Goal: Check status: Check status

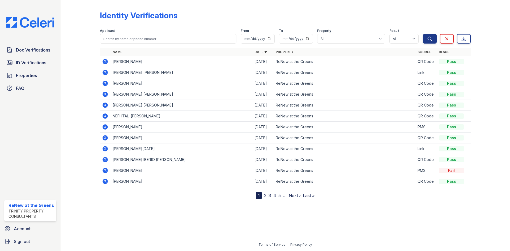
click at [104, 72] on icon at bounding box center [104, 72] width 1 height 1
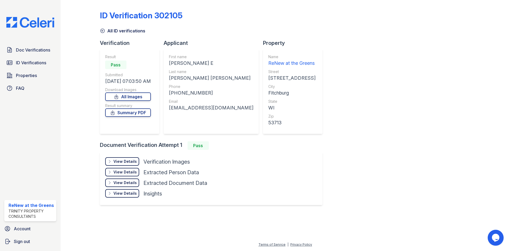
click at [103, 32] on icon at bounding box center [102, 30] width 5 height 5
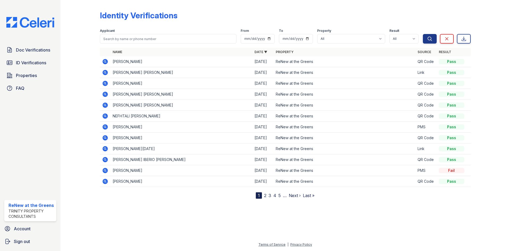
click at [109, 60] on td at bounding box center [105, 61] width 11 height 11
click at [107, 61] on icon at bounding box center [105, 61] width 5 height 5
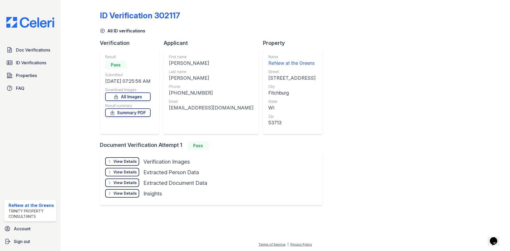
click at [140, 159] on div "View Details Details Hide Details Details Verification Images" at bounding box center [156, 162] width 102 height 11
drag, startPoint x: 126, startPoint y: 163, endPoint x: 130, endPoint y: 167, distance: 5.1
click at [126, 163] on div "View Details" at bounding box center [125, 161] width 23 height 5
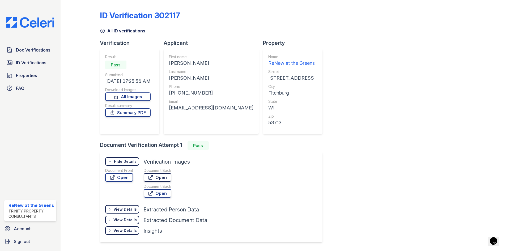
click at [148, 178] on link "Open" at bounding box center [158, 177] width 28 height 9
click at [131, 179] on link "Open" at bounding box center [119, 177] width 28 height 9
click at [125, 31] on link "All ID verifications" at bounding box center [122, 31] width 45 height 6
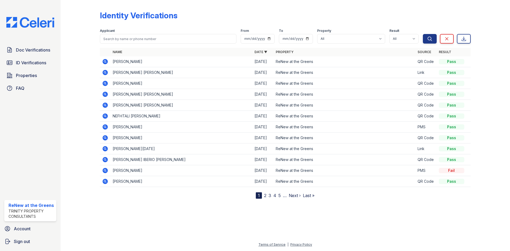
click at [107, 83] on icon at bounding box center [105, 83] width 5 height 5
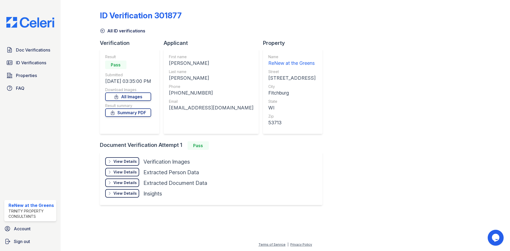
click at [128, 158] on div "View Details Details" at bounding box center [122, 161] width 34 height 9
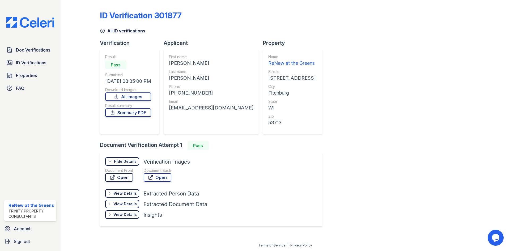
click at [131, 176] on link "Open" at bounding box center [119, 177] width 28 height 9
click at [115, 37] on div "ID Verification 301877 All ID verifications Verification Result Pass Submitted …" at bounding box center [285, 118] width 371 height 232
click at [115, 34] on div "ID Verification 301877 All ID verifications Verification Result Pass Submitted …" at bounding box center [285, 118] width 371 height 232
click at [115, 32] on link "All ID verifications" at bounding box center [122, 31] width 45 height 6
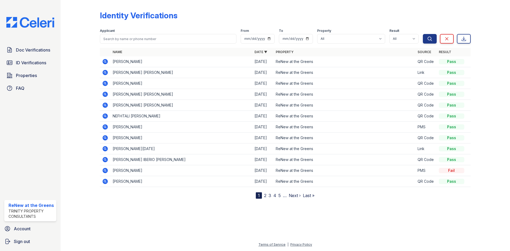
click at [105, 128] on icon at bounding box center [105, 126] width 5 height 5
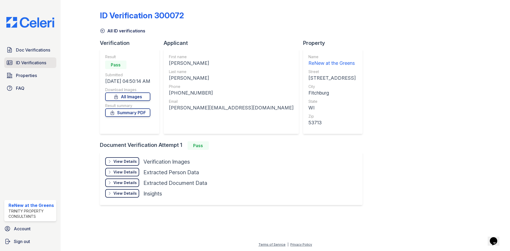
click at [37, 68] on link "ID Verifications" at bounding box center [30, 62] width 52 height 11
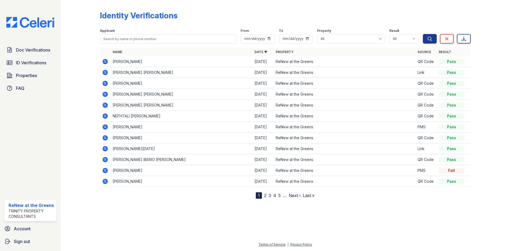
click at [103, 127] on icon at bounding box center [105, 126] width 5 height 5
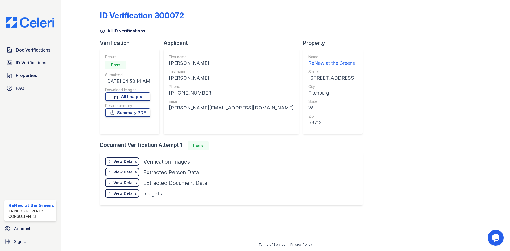
click at [127, 161] on div "View Details" at bounding box center [125, 161] width 23 height 5
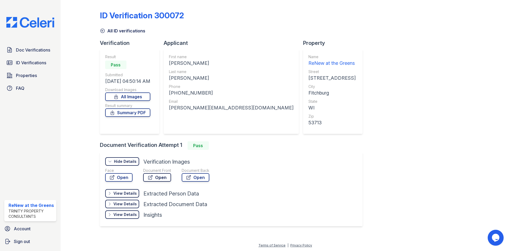
click at [156, 179] on link "Open" at bounding box center [157, 177] width 28 height 9
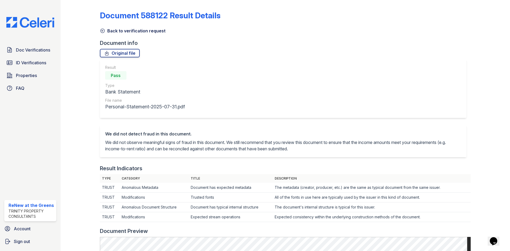
scroll to position [255, 0]
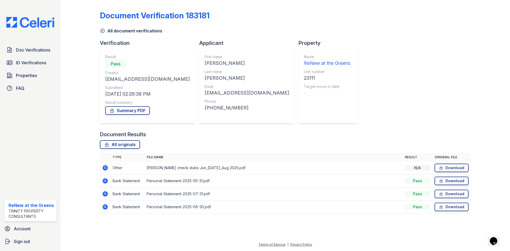
click at [103, 28] on link "All document verifications" at bounding box center [131, 31] width 62 height 6
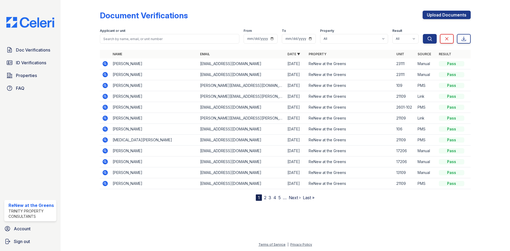
click at [105, 87] on icon at bounding box center [105, 85] width 5 height 5
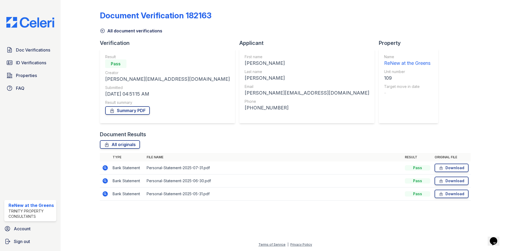
click at [104, 194] on icon at bounding box center [105, 194] width 6 height 6
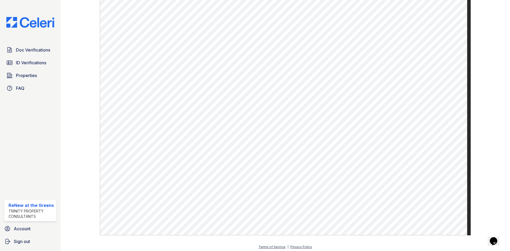
scroll to position [255, 0]
